Goal: Browse casually

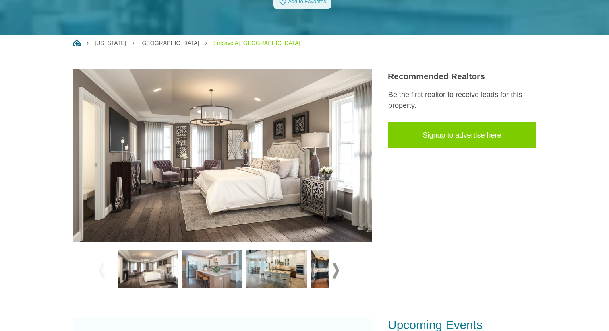
scroll to position [99, 0]
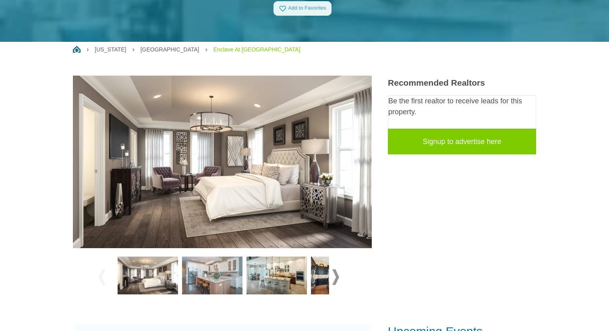
click at [332, 273] on div at bounding box center [222, 277] width 247 height 45
click at [333, 273] on span at bounding box center [335, 277] width 7 height 16
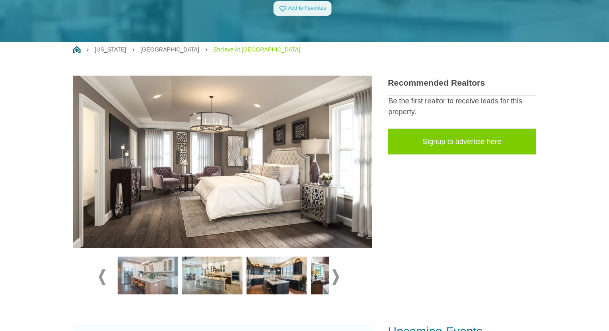
click at [276, 276] on img at bounding box center [276, 276] width 60 height 38
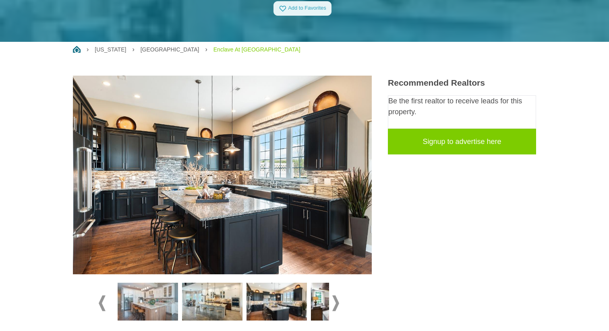
click at [209, 306] on img at bounding box center [212, 302] width 60 height 38
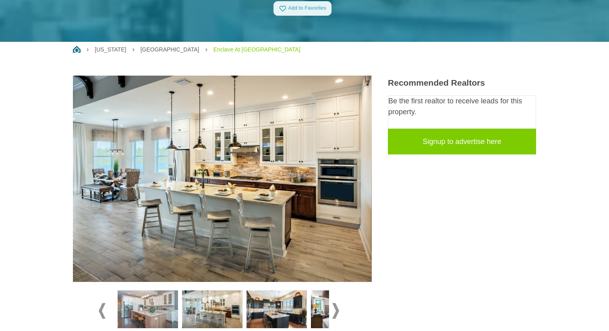
click at [258, 309] on img at bounding box center [276, 310] width 60 height 38
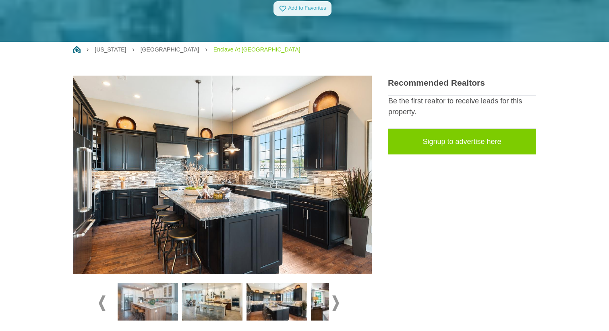
click at [252, 309] on img at bounding box center [276, 302] width 60 height 38
click at [310, 299] on div at bounding box center [341, 303] width 64 height 45
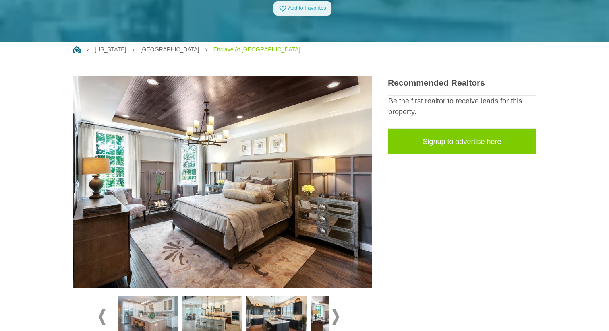
click at [338, 311] on span at bounding box center [335, 317] width 7 height 16
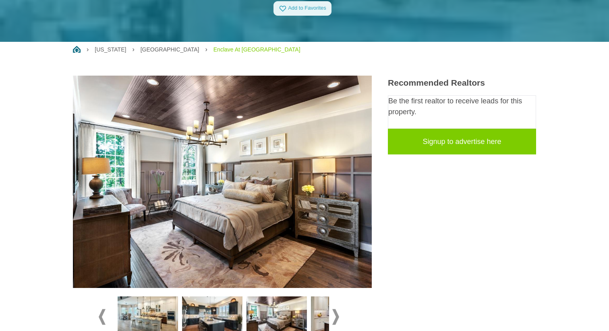
click at [337, 307] on div at bounding box center [222, 317] width 247 height 45
click at [334, 314] on span at bounding box center [335, 317] width 7 height 16
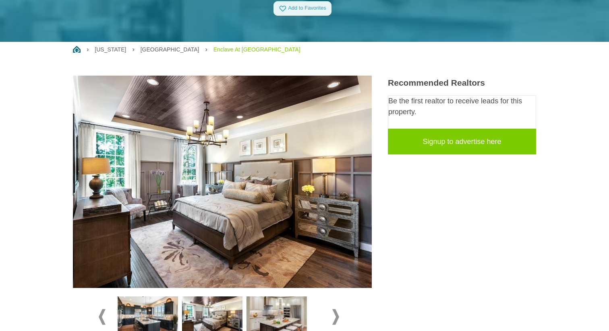
click at [268, 311] on img at bounding box center [276, 316] width 60 height 38
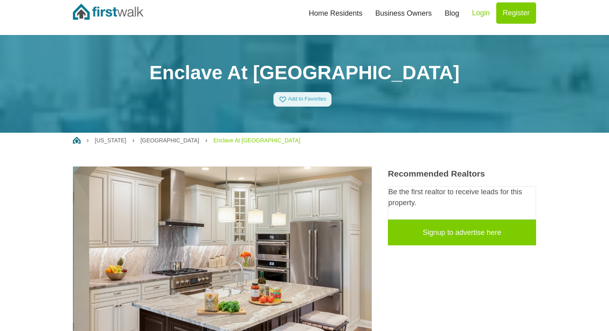
scroll to position [0, 0]
